Goal: Transaction & Acquisition: Purchase product/service

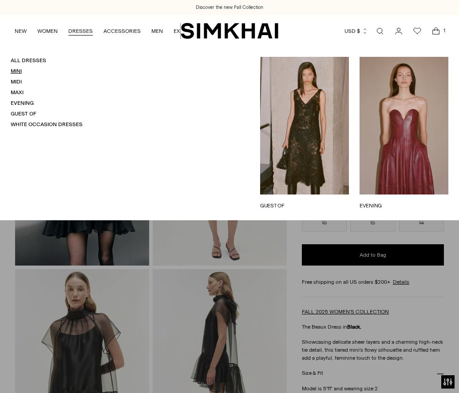
click at [15, 73] on link "Mini" at bounding box center [16, 71] width 11 height 6
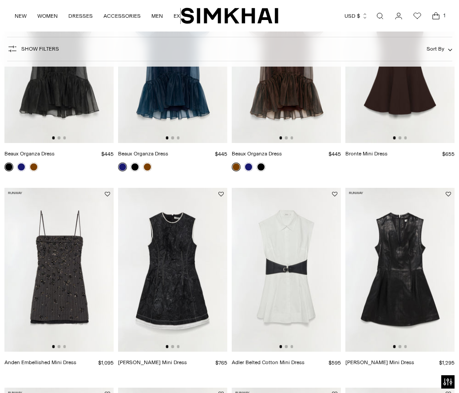
scroll to position [239, 0]
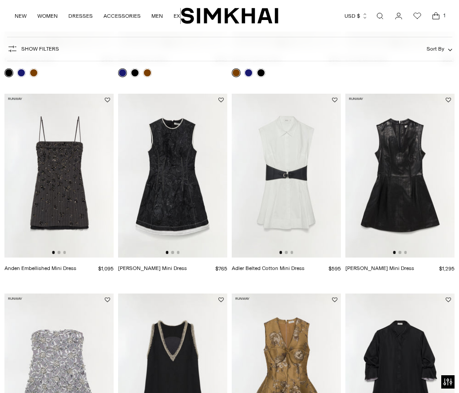
click at [48, 206] on img at bounding box center [58, 176] width 109 height 164
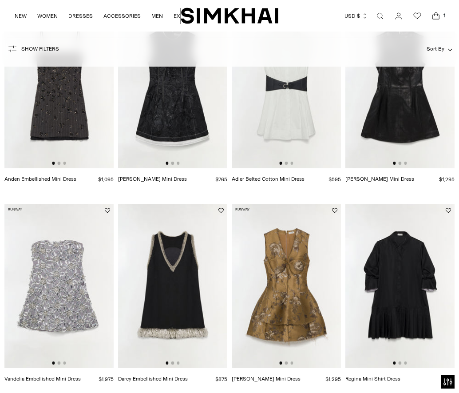
scroll to position [353, 0]
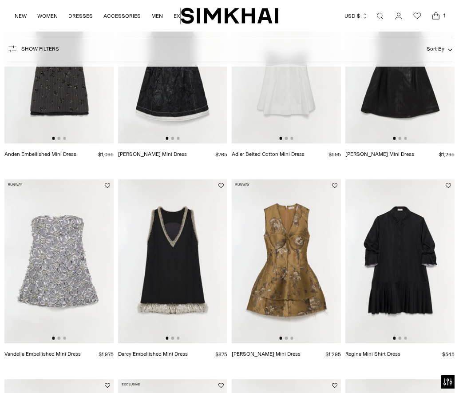
click at [45, 290] on img at bounding box center [58, 261] width 109 height 164
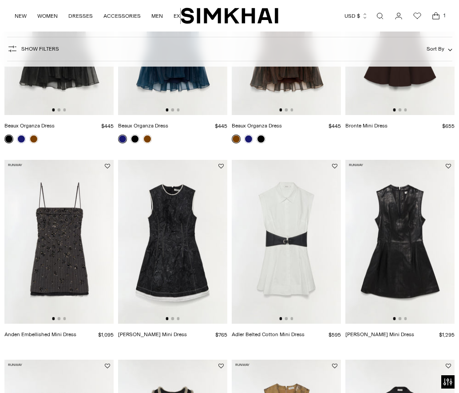
scroll to position [0, 0]
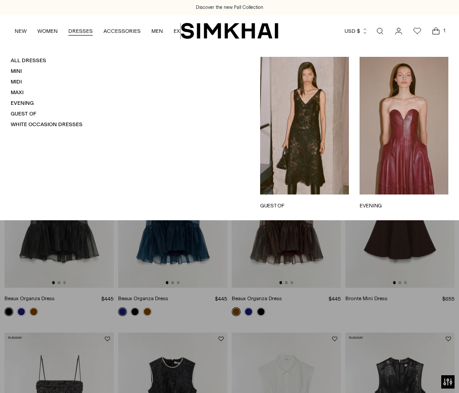
click at [320, 202] on link "GUEST OF" at bounding box center [304, 206] width 89 height 8
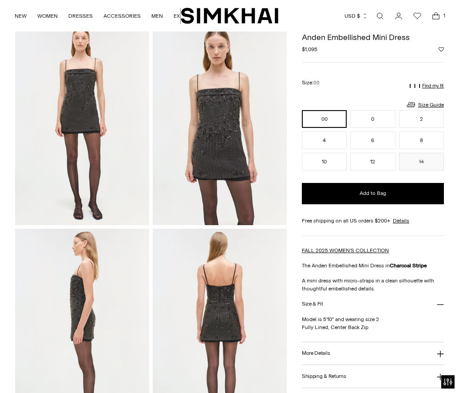
scroll to position [40, 0]
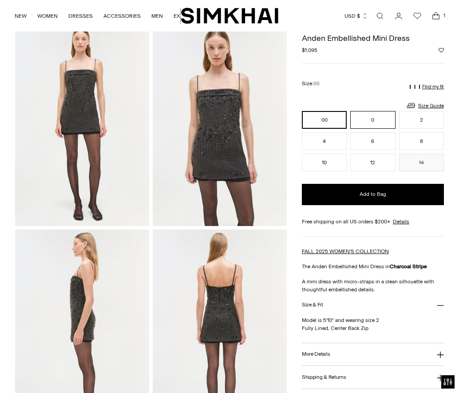
click at [374, 125] on button "0" at bounding box center [372, 120] width 45 height 18
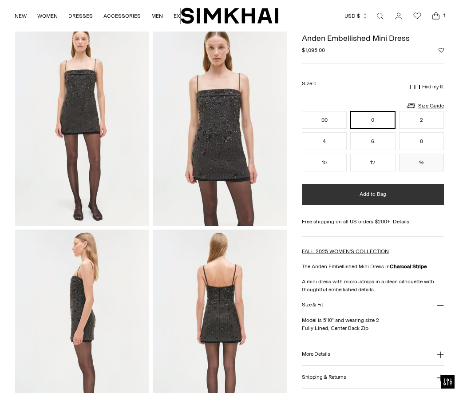
click at [365, 195] on span "Add to Bag" at bounding box center [373, 195] width 27 height 8
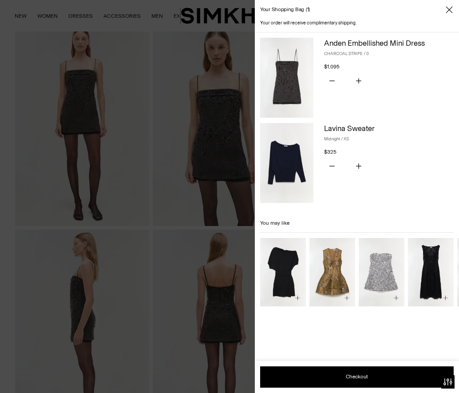
click at [227, 77] on div at bounding box center [229, 196] width 459 height 393
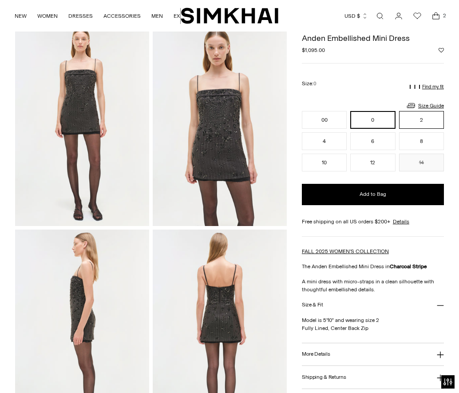
click at [410, 120] on button "2" at bounding box center [421, 120] width 45 height 18
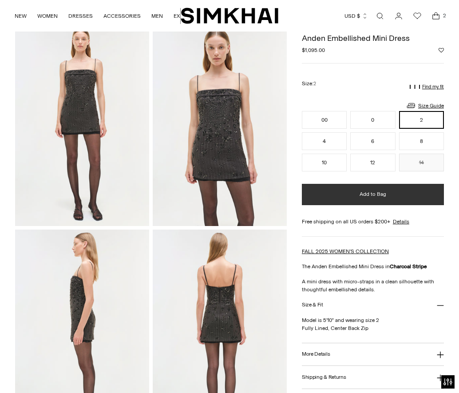
click at [382, 199] on button "Add to Bag" at bounding box center [373, 194] width 142 height 21
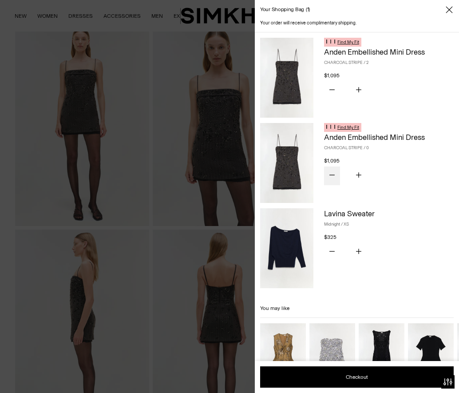
click at [331, 177] on icon "Subtract product quantity" at bounding box center [332, 174] width 5 height 5
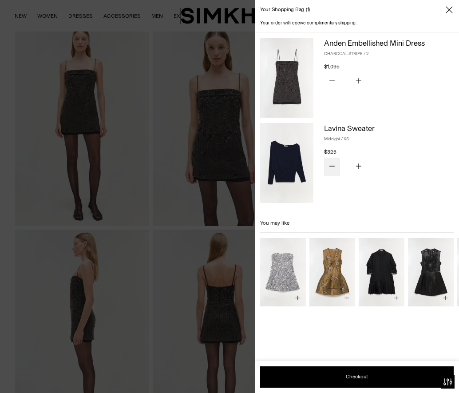
click at [333, 164] on icon "Subtract product quantity" at bounding box center [332, 165] width 5 height 5
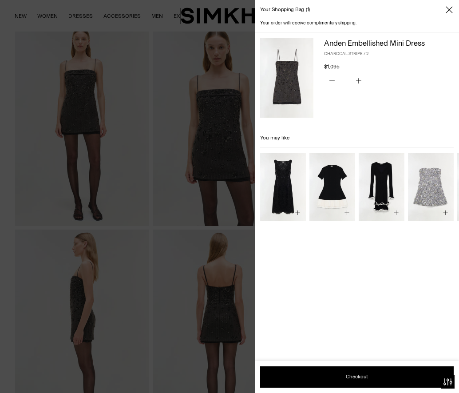
click at [199, 22] on div at bounding box center [229, 196] width 459 height 393
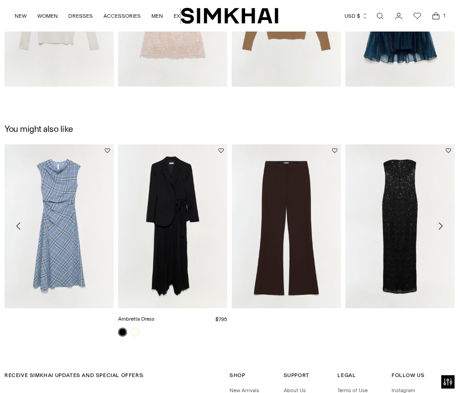
scroll to position [807, 0]
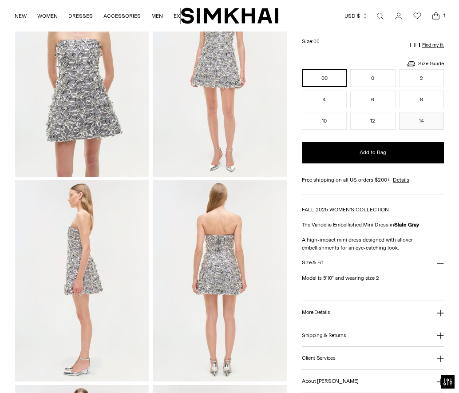
scroll to position [89, 0]
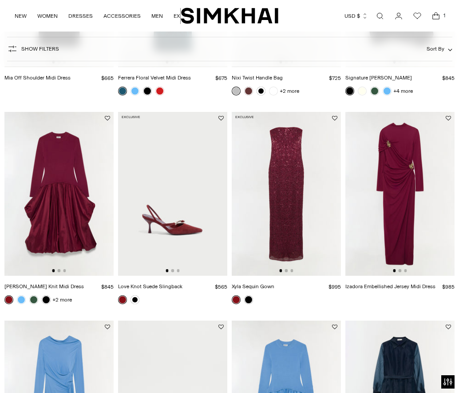
scroll to position [1050, 0]
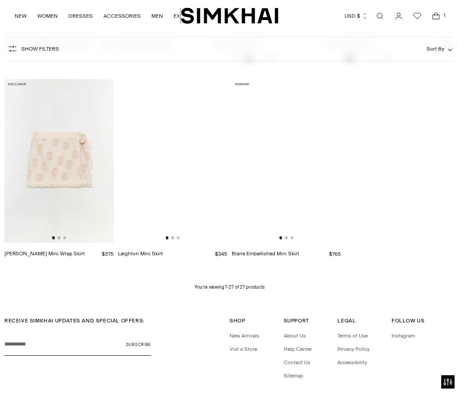
scroll to position [1289, 0]
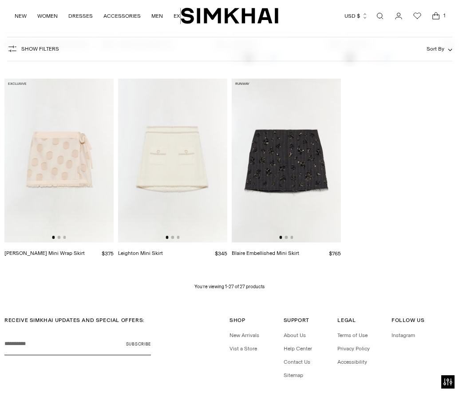
click at [280, 150] on img at bounding box center [286, 161] width 109 height 164
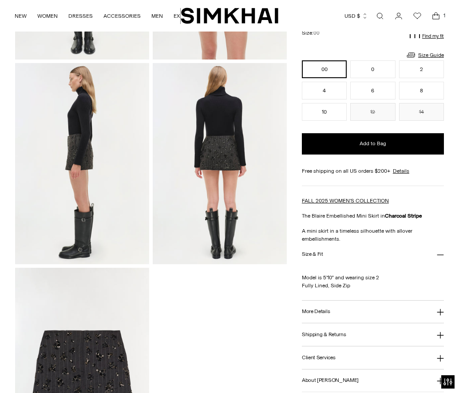
scroll to position [204, 0]
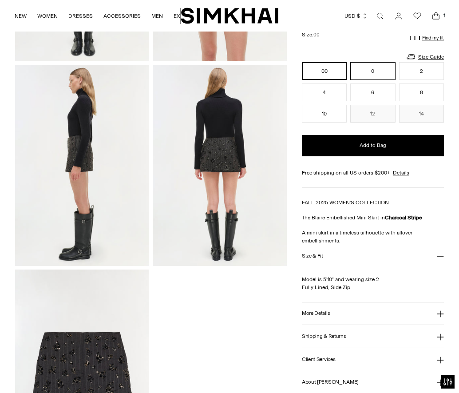
click at [386, 70] on button "0" at bounding box center [372, 71] width 45 height 18
click at [416, 71] on button "2" at bounding box center [421, 71] width 45 height 18
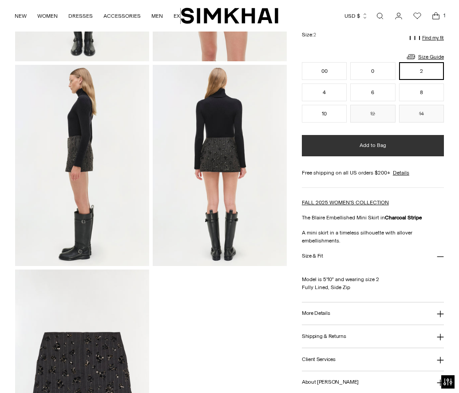
click at [368, 146] on span "Add to Bag" at bounding box center [373, 146] width 27 height 8
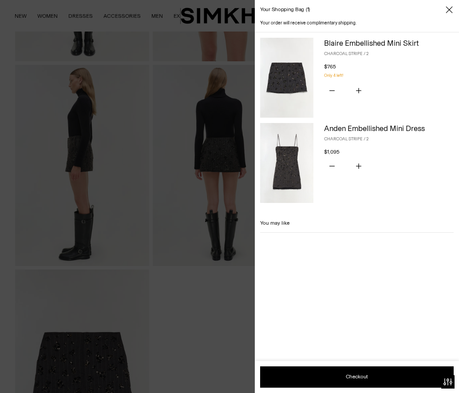
click at [202, 70] on div at bounding box center [229, 196] width 459 height 393
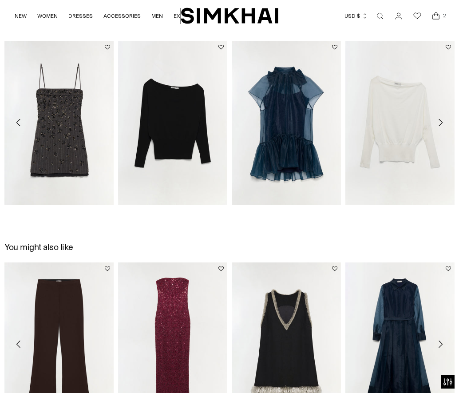
scroll to position [688, 0]
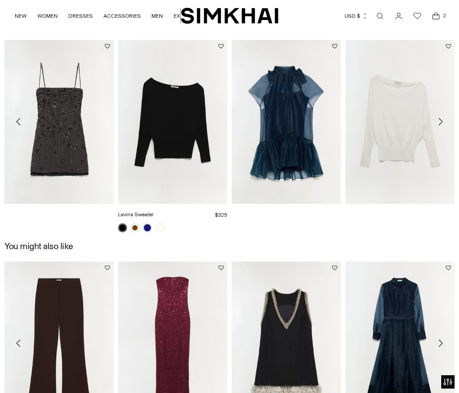
click at [154, 211] on link "Lavina Sweater" at bounding box center [136, 214] width 36 height 6
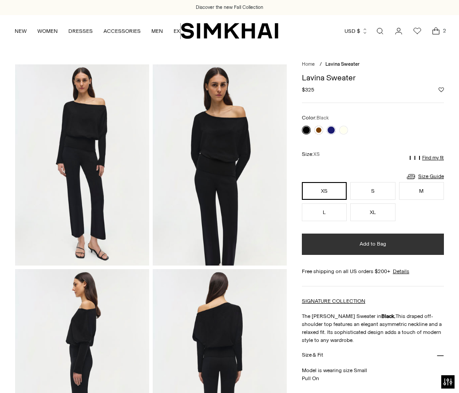
click at [344, 245] on button "Add to Bag" at bounding box center [373, 244] width 142 height 21
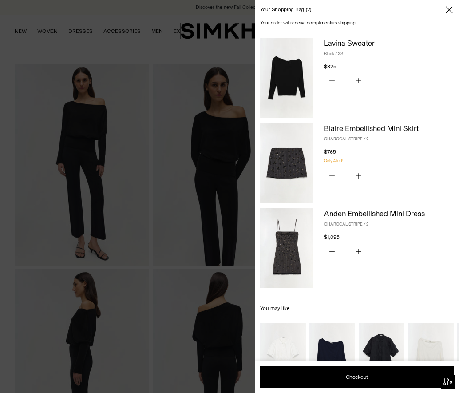
click at [191, 49] on div at bounding box center [229, 196] width 459 height 393
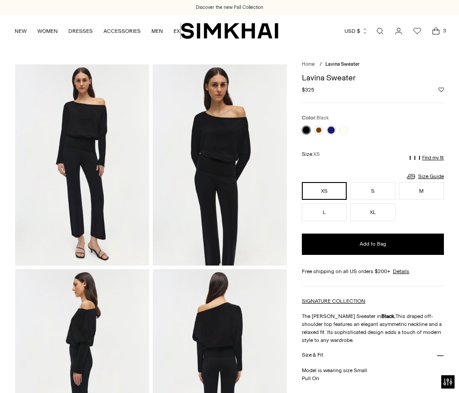
click at [434, 29] on icon "Open cart modal" at bounding box center [436, 31] width 12 height 9
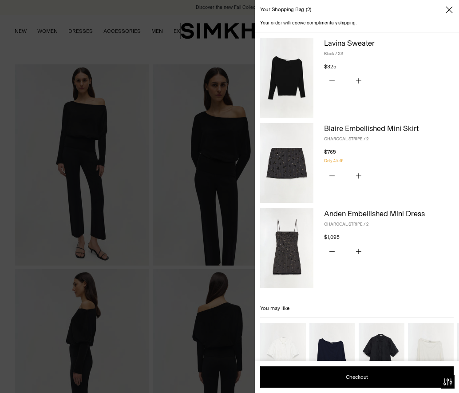
click at [285, 244] on img at bounding box center [286, 248] width 53 height 80
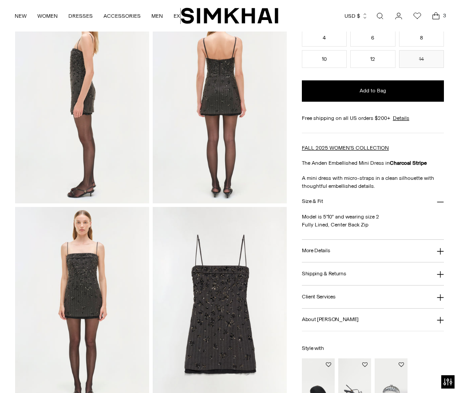
scroll to position [84, 0]
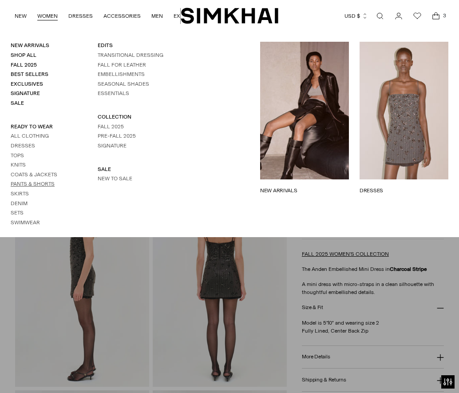
click at [28, 185] on link "Pants & Shorts" at bounding box center [33, 184] width 44 height 6
